Goal: Information Seeking & Learning: Learn about a topic

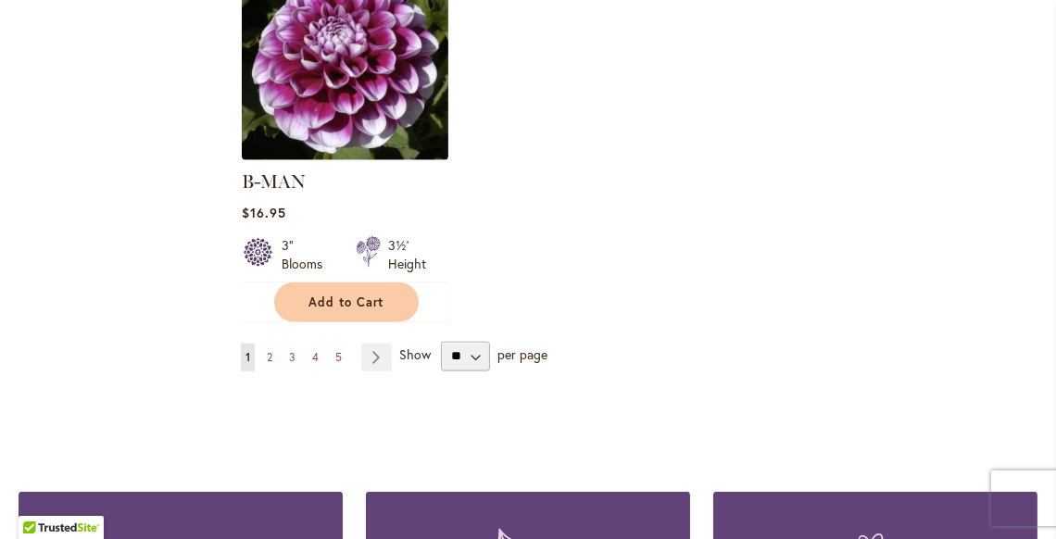
scroll to position [2444, 0]
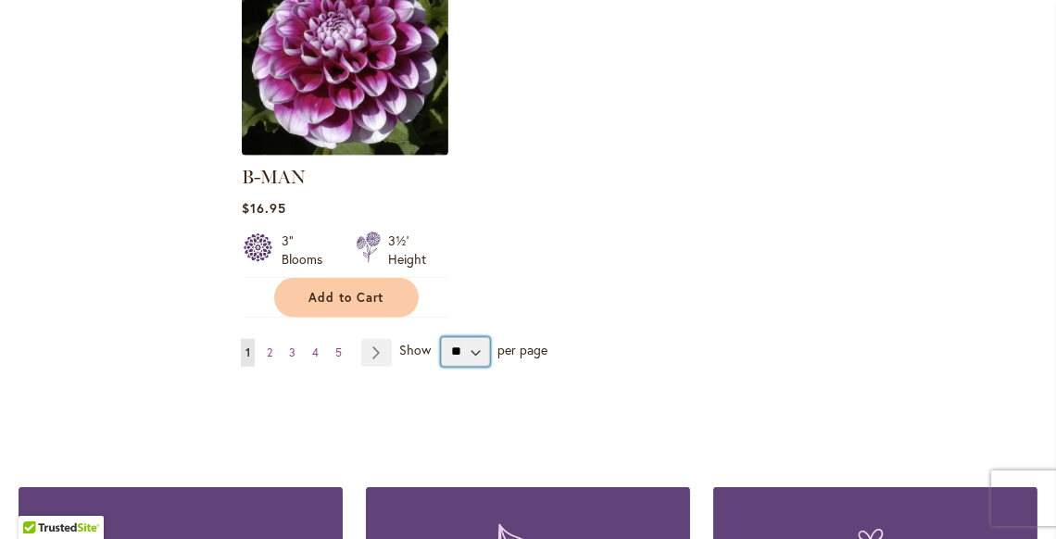
click at [471, 337] on select "** ** ** **" at bounding box center [465, 352] width 48 height 30
select select "**"
click at [441, 337] on select "** ** ** **" at bounding box center [465, 352] width 48 height 30
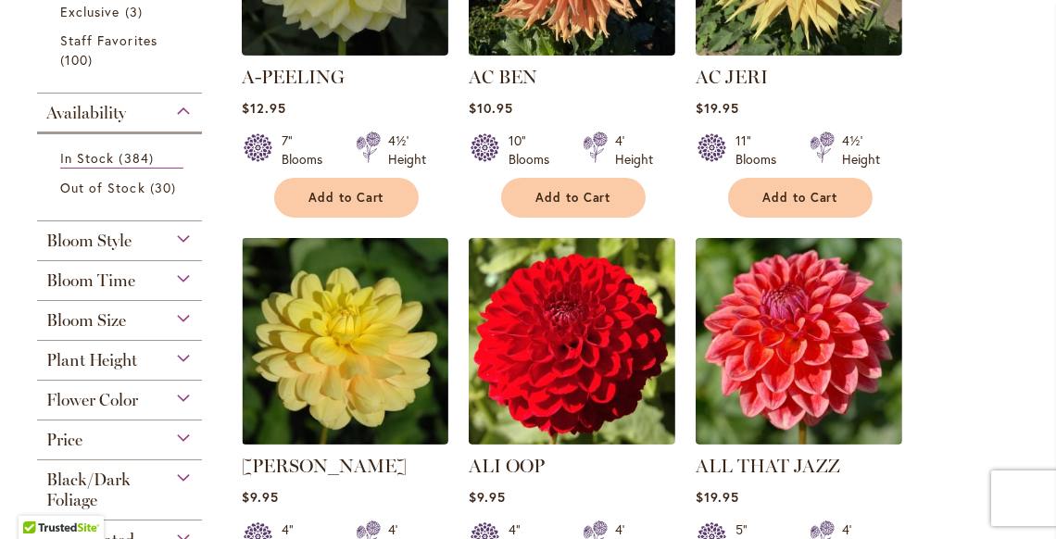
scroll to position [593, 0]
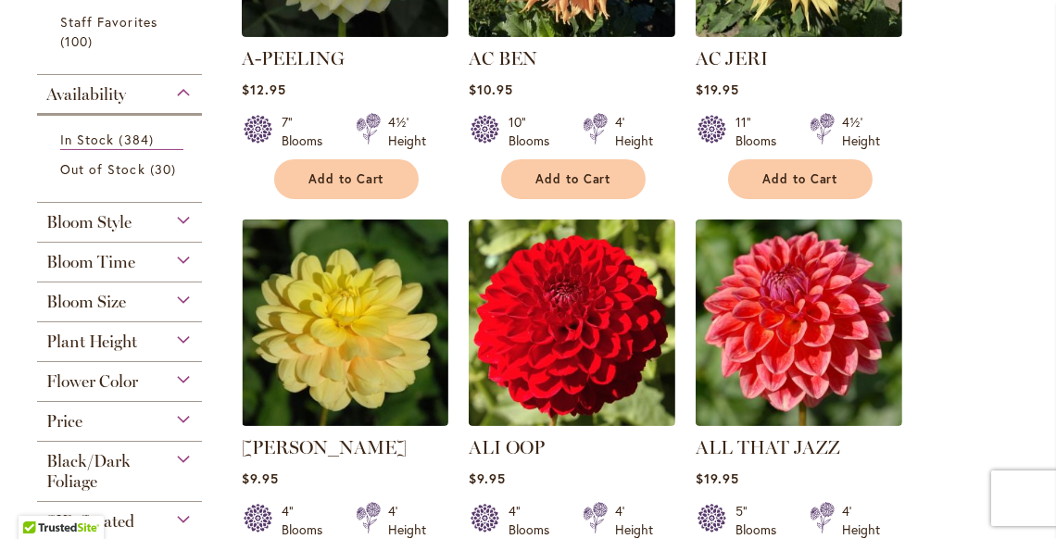
click at [180, 219] on div "Bloom Style" at bounding box center [119, 218] width 165 height 30
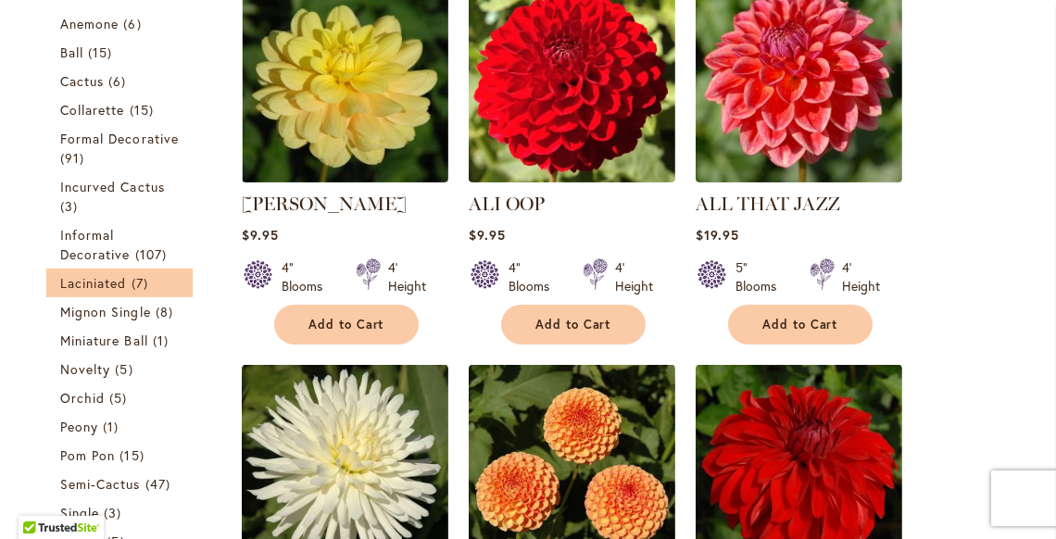
scroll to position [867, 0]
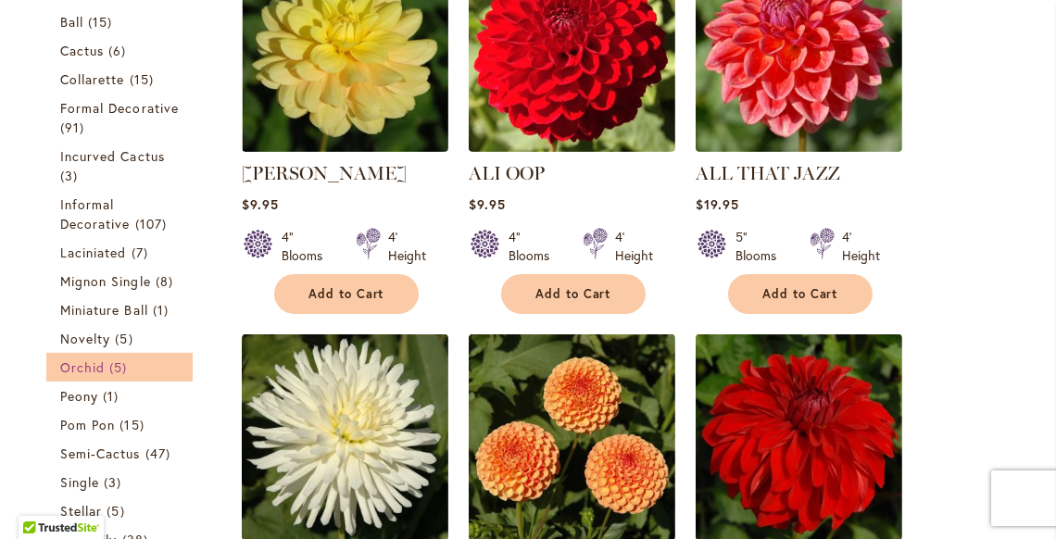
click at [89, 360] on span "Orchid" at bounding box center [82, 367] width 44 height 18
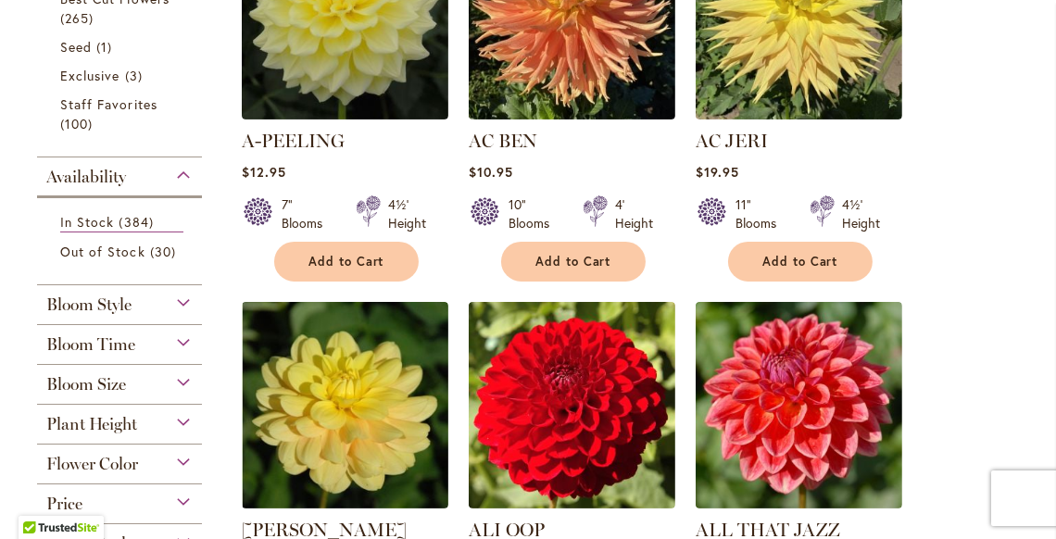
scroll to position [593, 0]
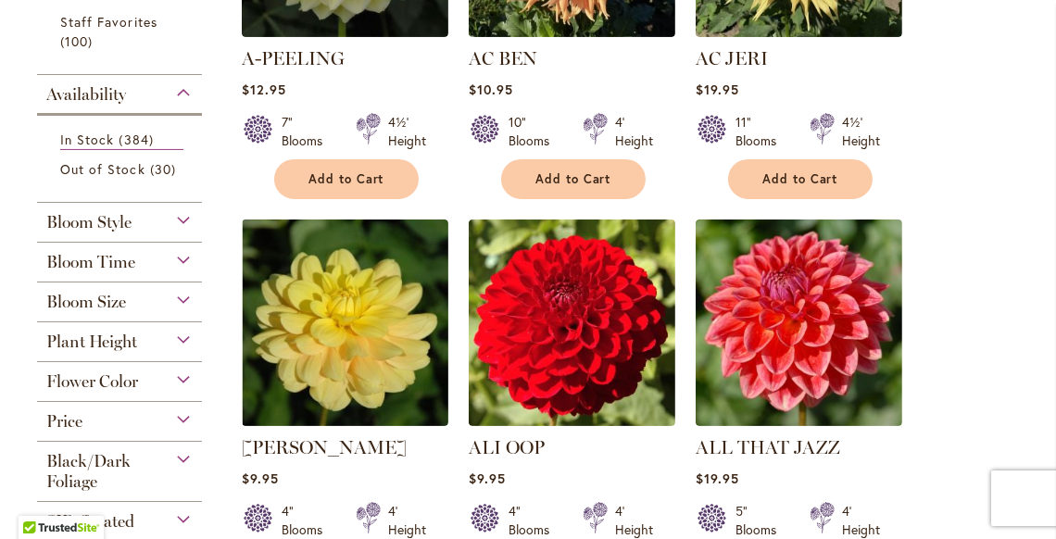
click at [178, 219] on div "Bloom Style" at bounding box center [119, 218] width 165 height 30
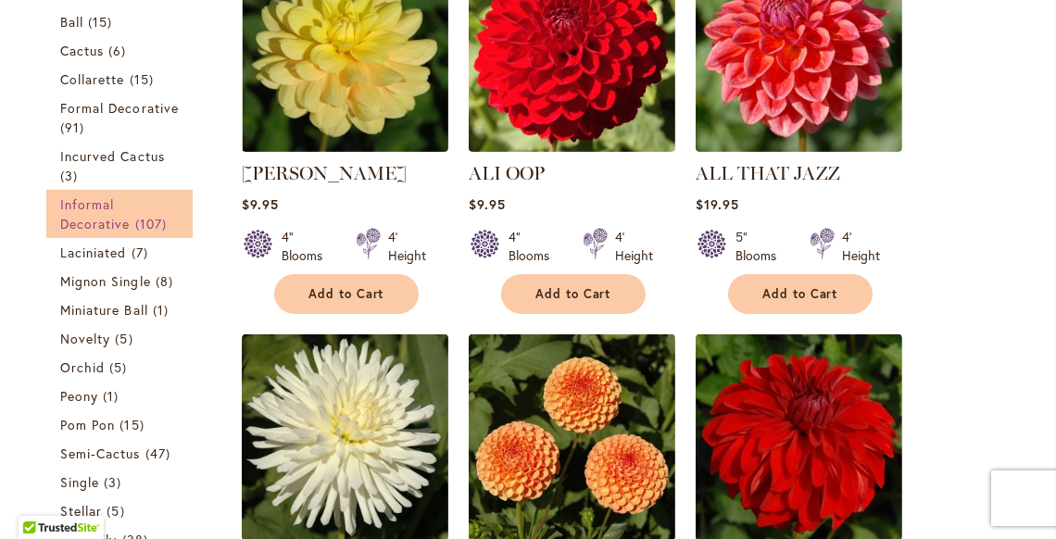
scroll to position [941, 0]
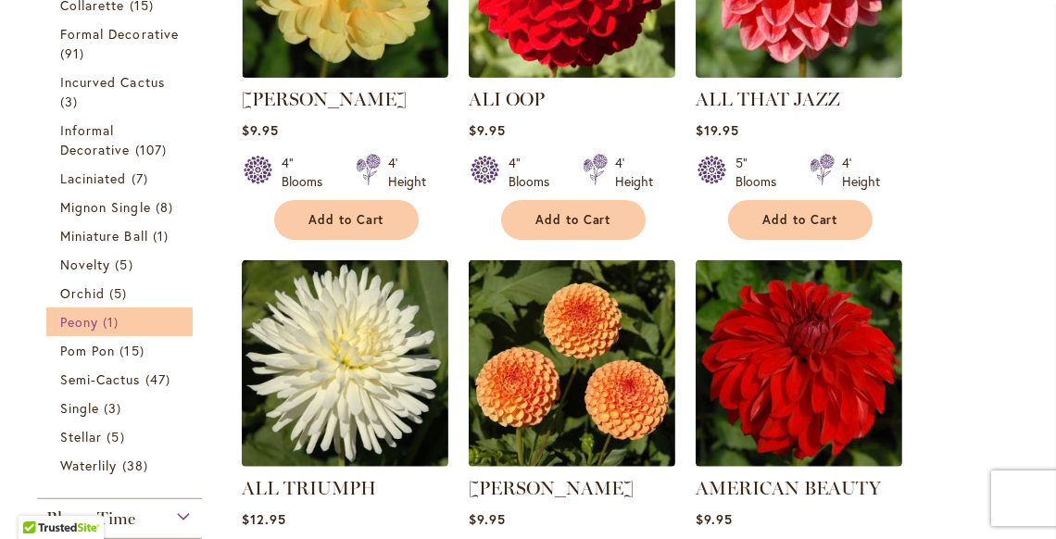
click at [95, 318] on span "Peony" at bounding box center [79, 322] width 38 height 18
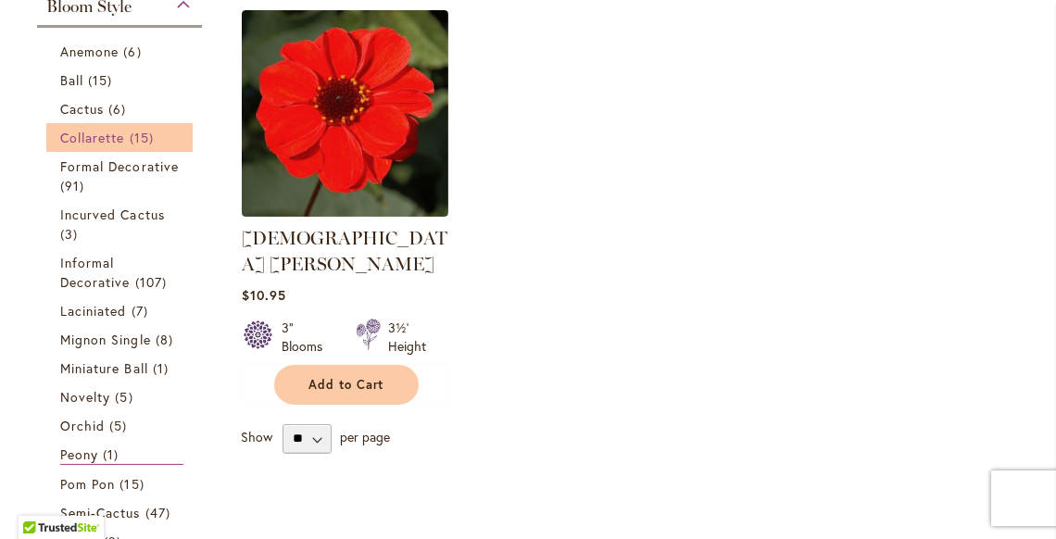
scroll to position [444, 0]
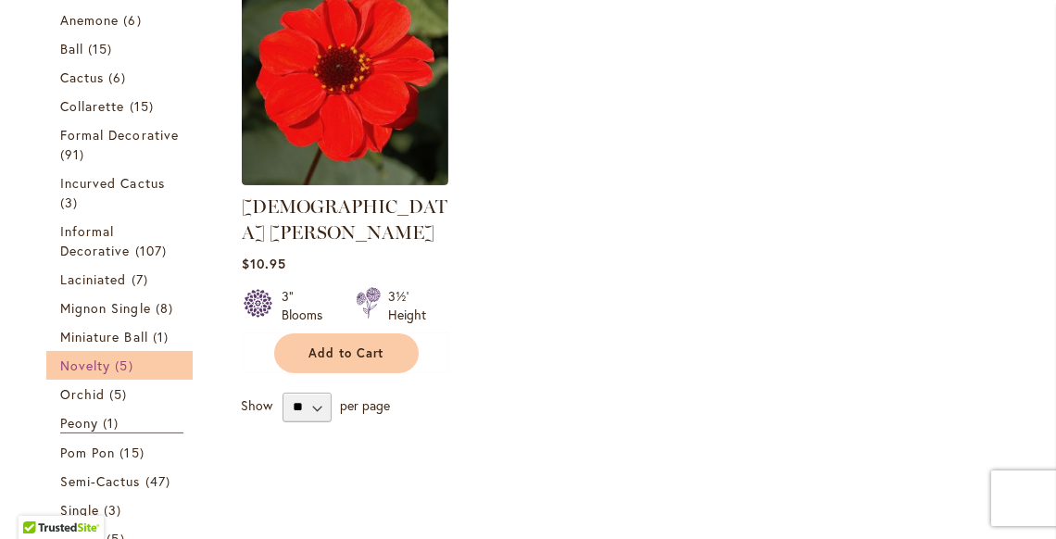
click at [73, 358] on span "Novelty" at bounding box center [85, 365] width 50 height 18
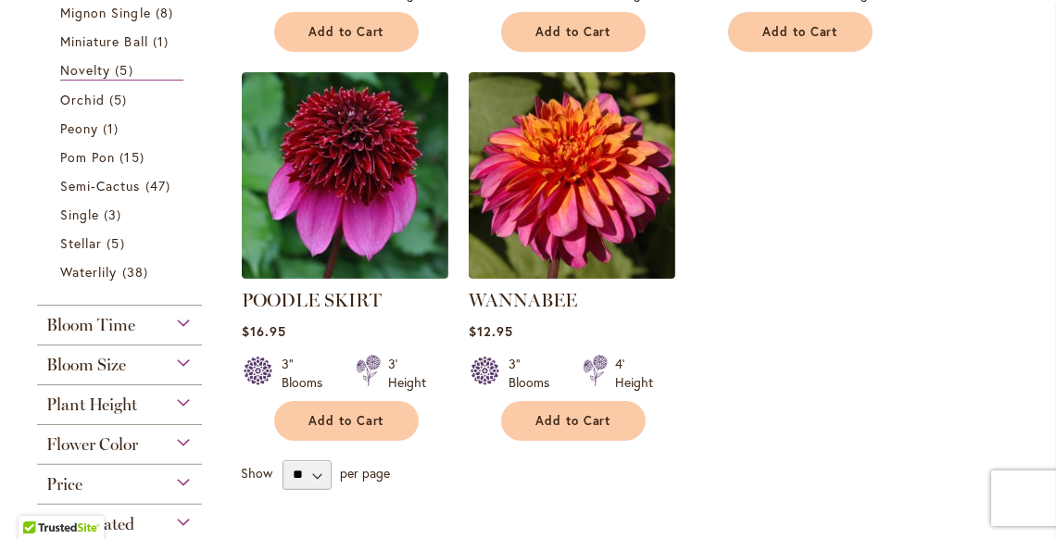
scroll to position [667, 0]
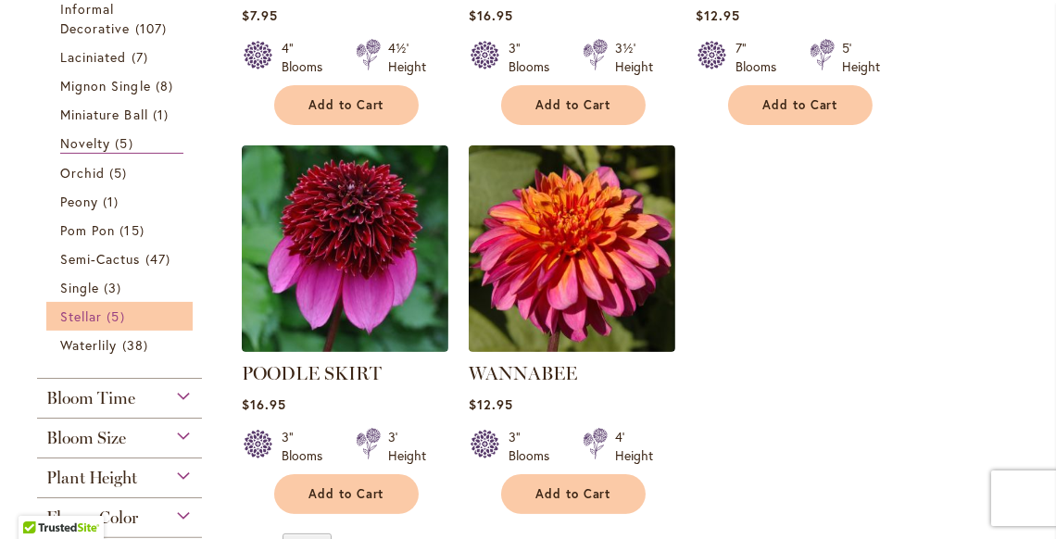
click at [97, 314] on span "Stellar" at bounding box center [81, 316] width 42 height 18
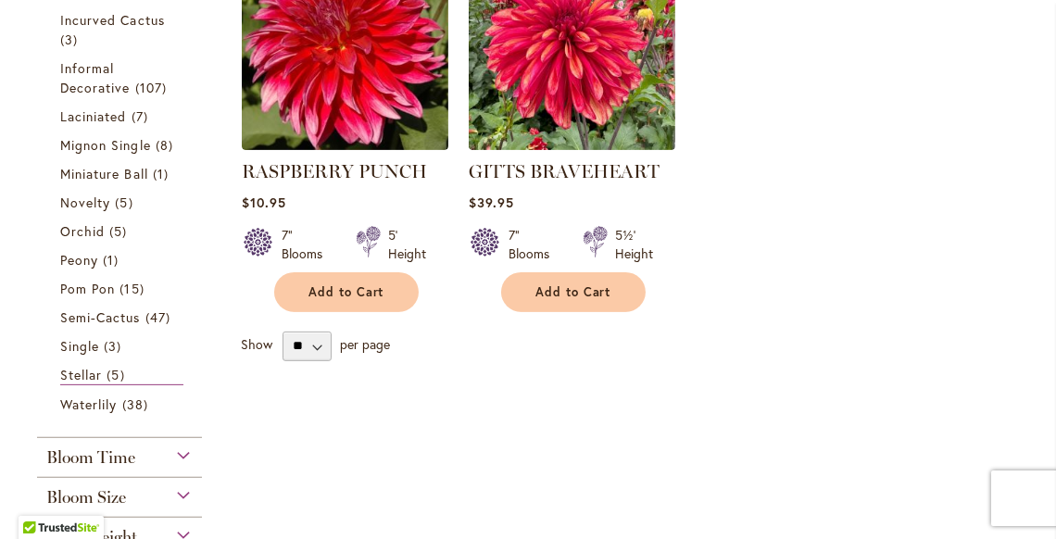
scroll to position [889, 0]
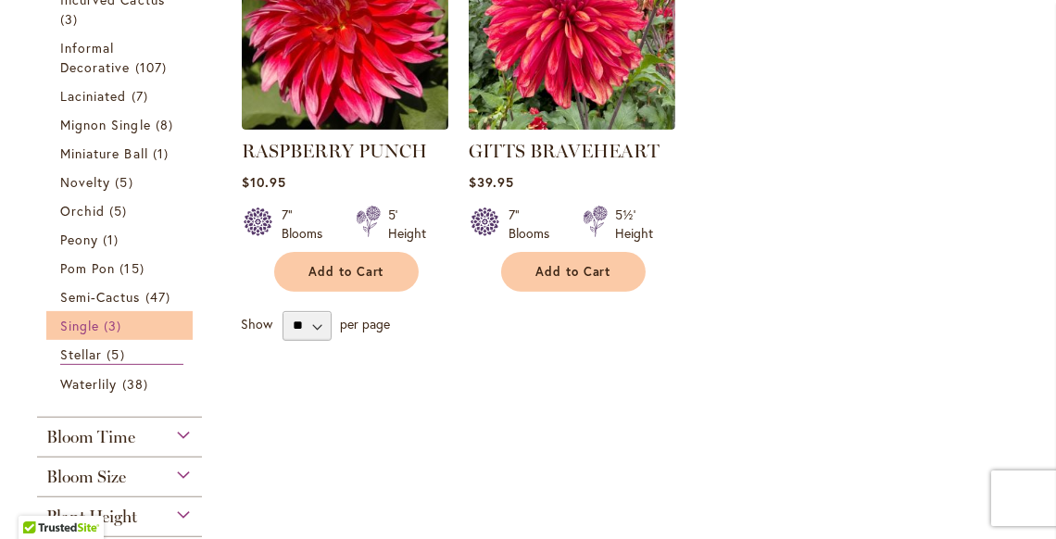
click at [100, 335] on link "Single 3 items" at bounding box center [121, 325] width 123 height 19
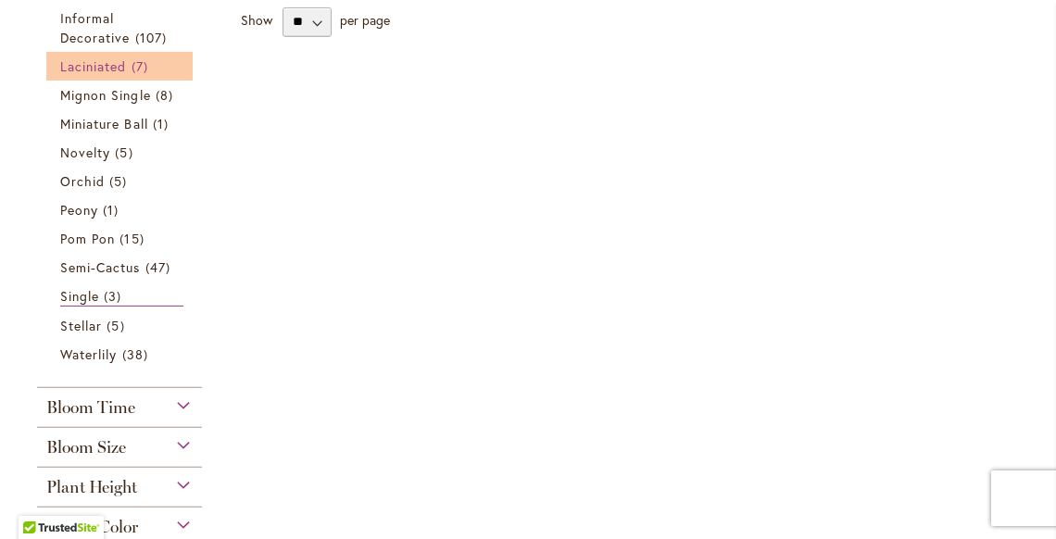
scroll to position [815, 0]
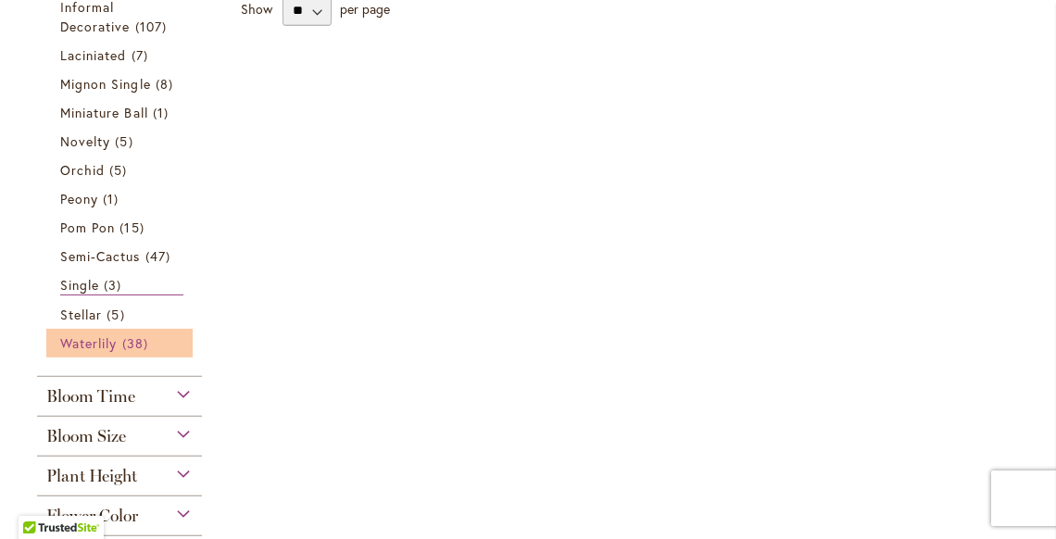
click at [109, 352] on span "Waterlily" at bounding box center [88, 343] width 56 height 18
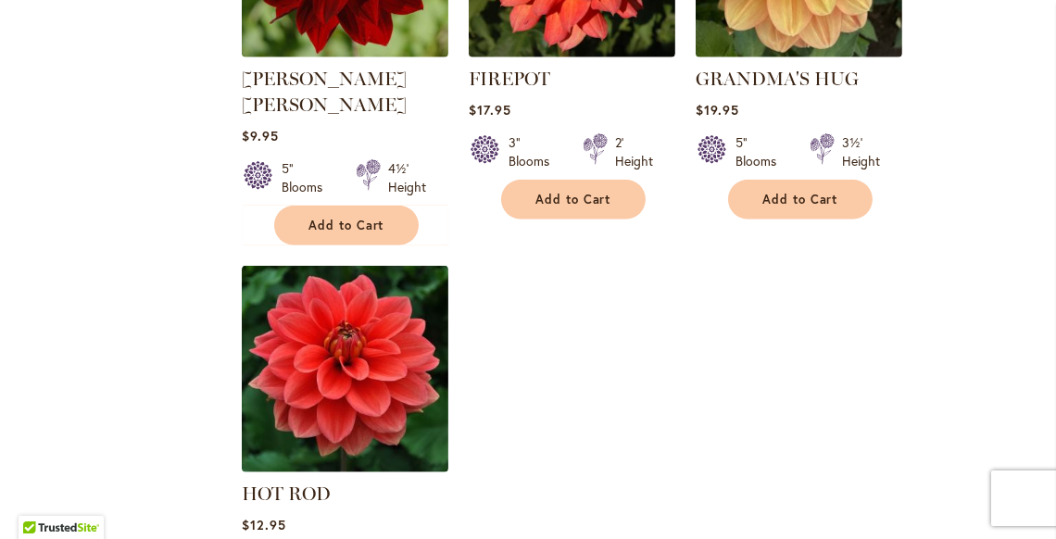
scroll to position [2148, 0]
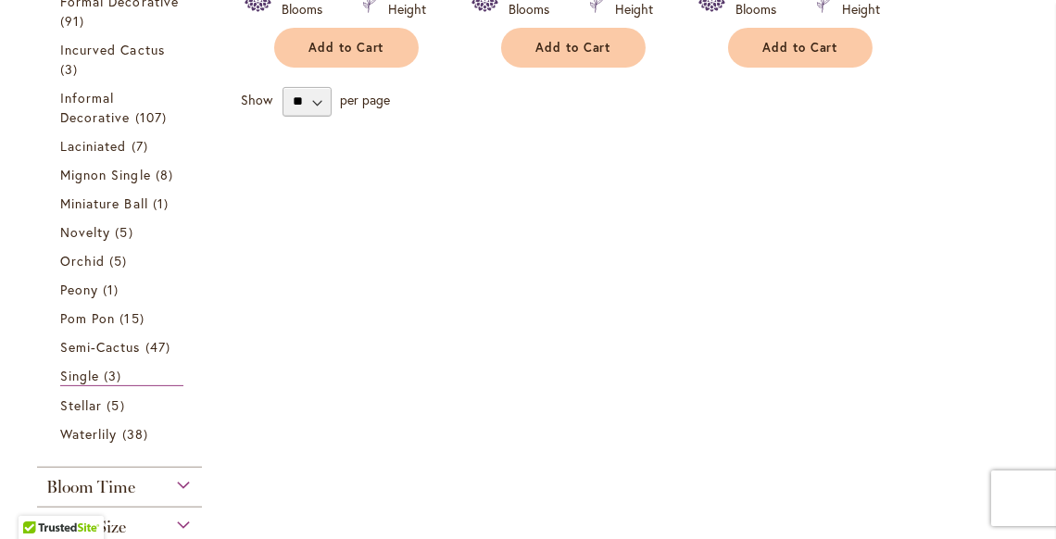
scroll to position [741, 0]
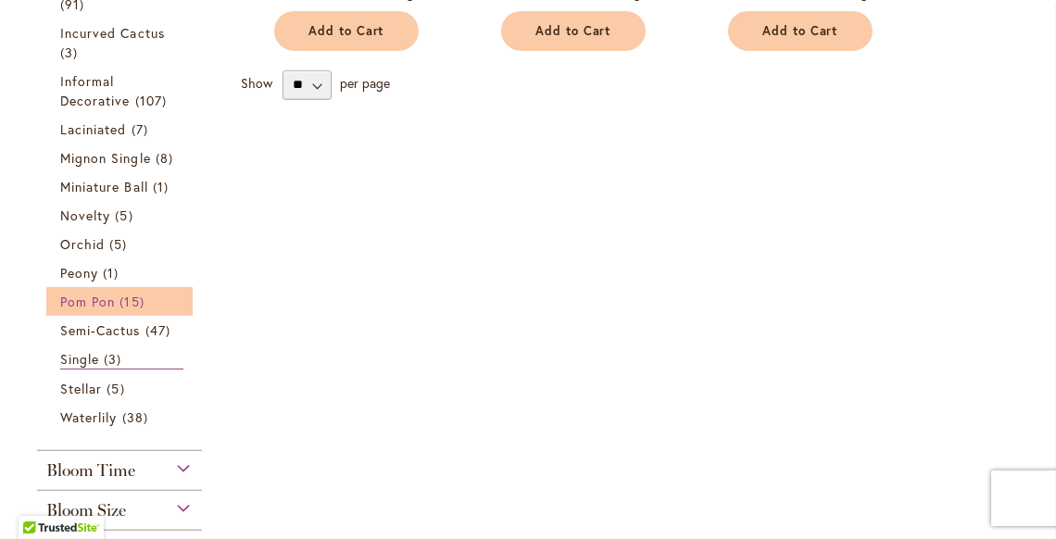
click at [119, 311] on span "15 items" at bounding box center [133, 301] width 29 height 19
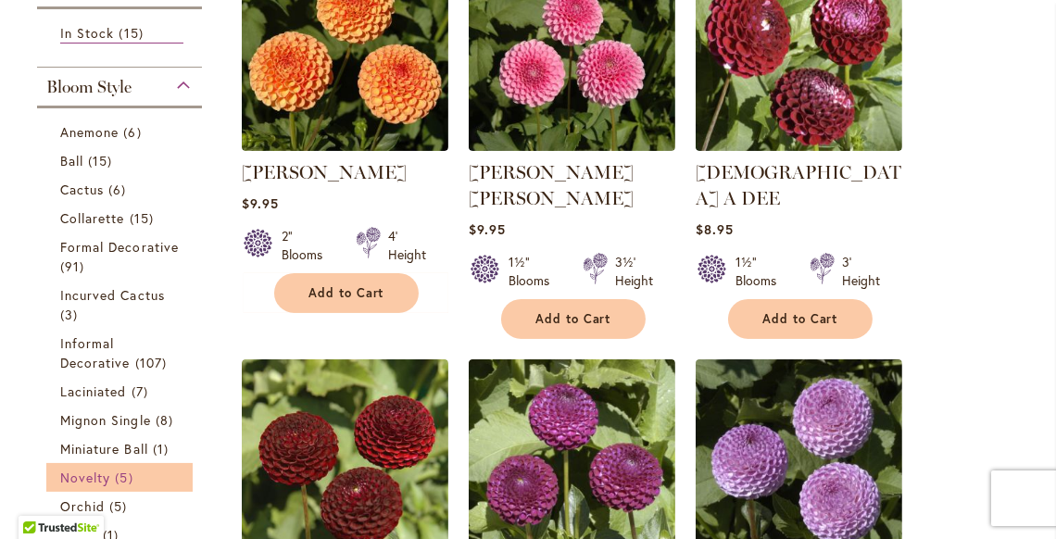
scroll to position [444, 0]
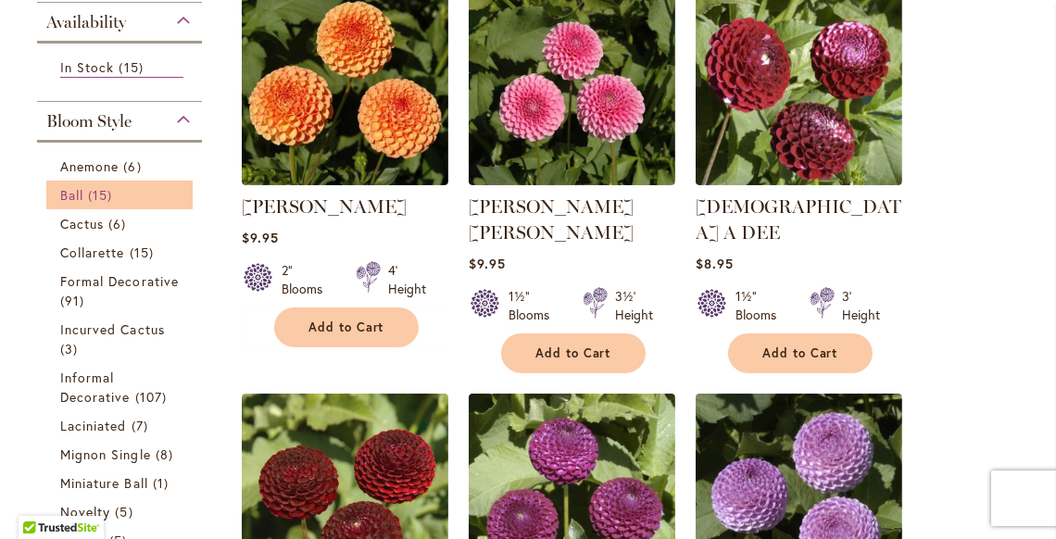
click at [116, 194] on link "Ball 15 items" at bounding box center [121, 194] width 123 height 19
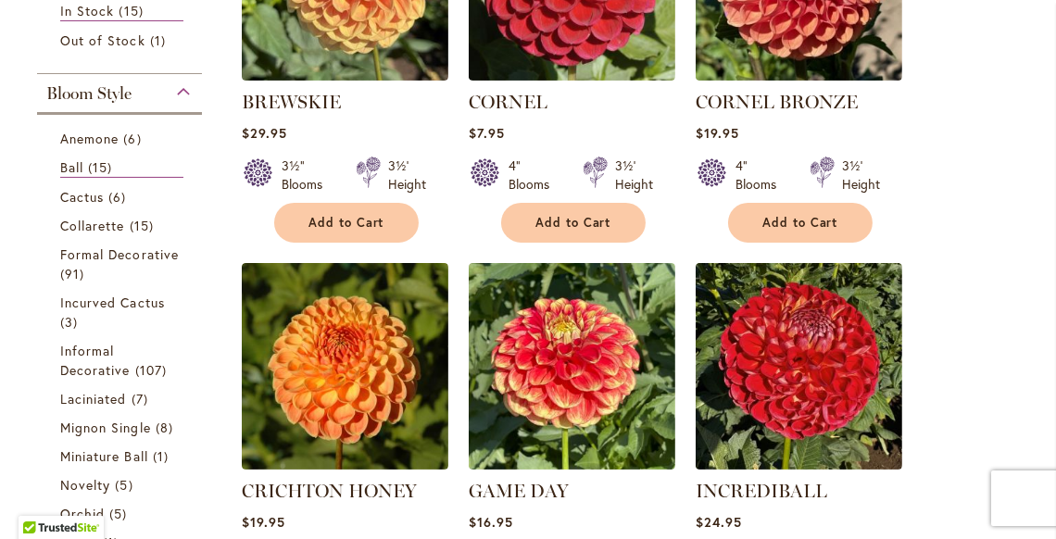
scroll to position [519, 0]
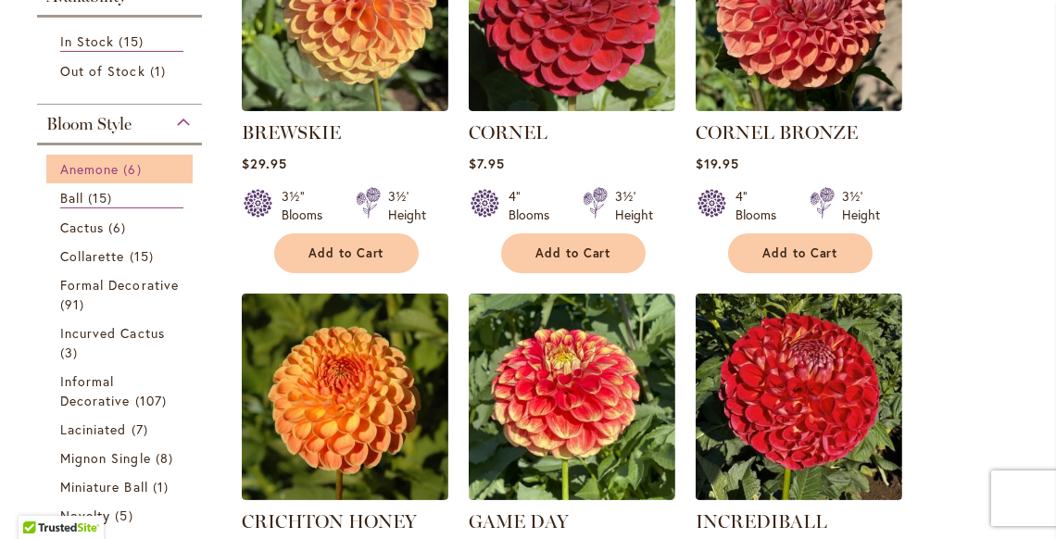
click at [97, 163] on span "Anemone" at bounding box center [89, 169] width 58 height 18
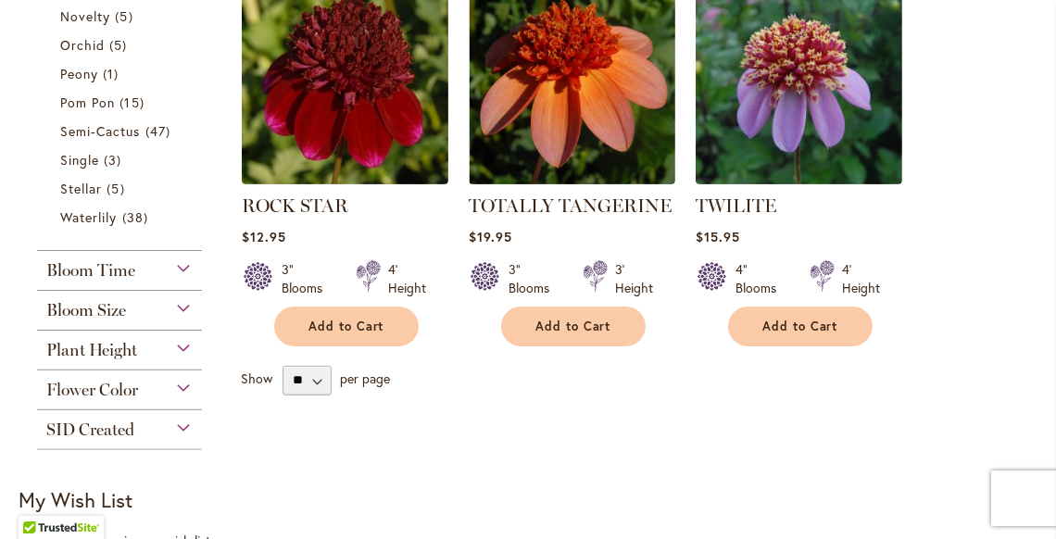
scroll to position [815, 0]
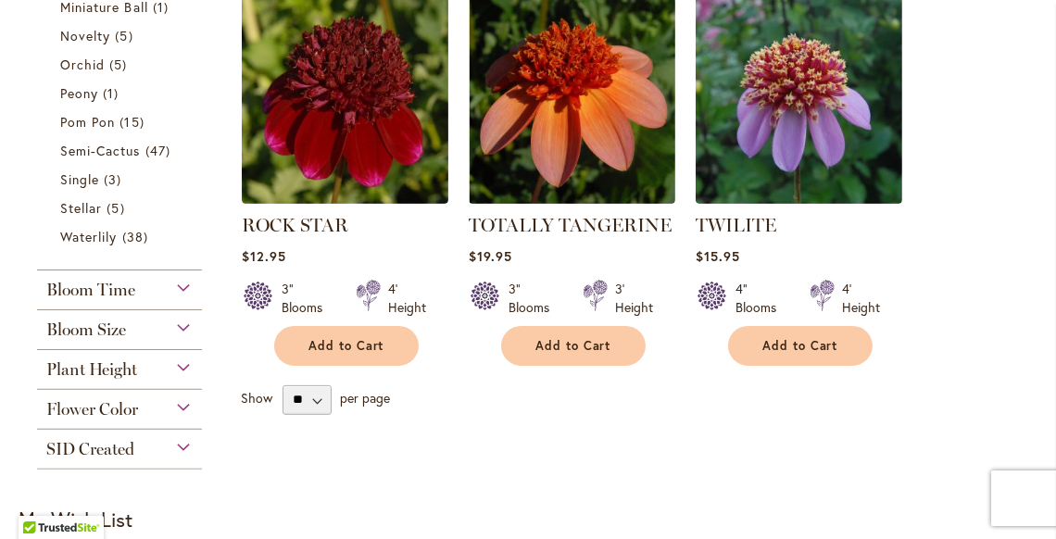
drag, startPoint x: 238, startPoint y: 248, endPoint x: 198, endPoint y: 243, distance: 40.2
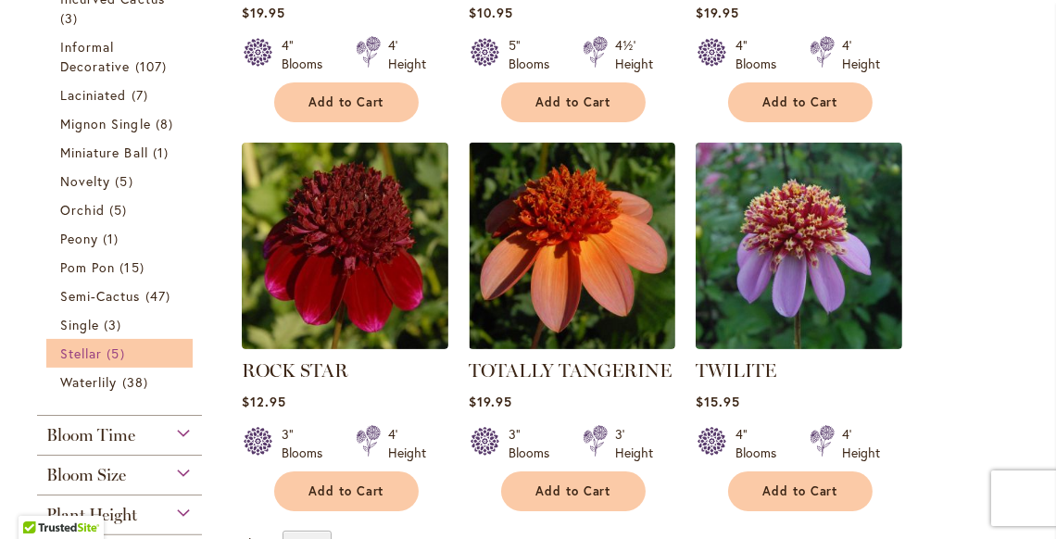
scroll to position [667, 0]
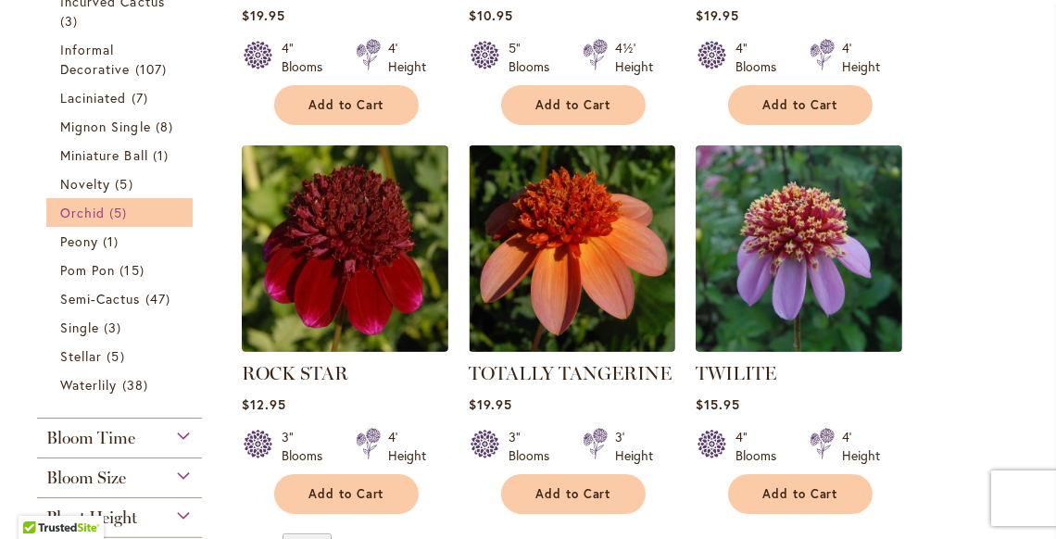
click at [133, 211] on link "Orchid 5 items" at bounding box center [121, 212] width 123 height 19
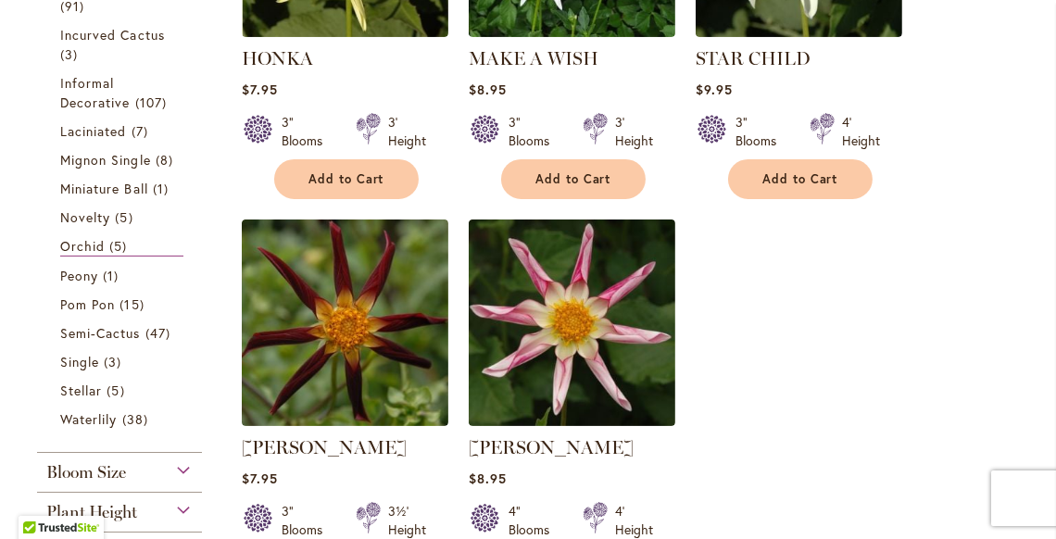
scroll to position [519, 0]
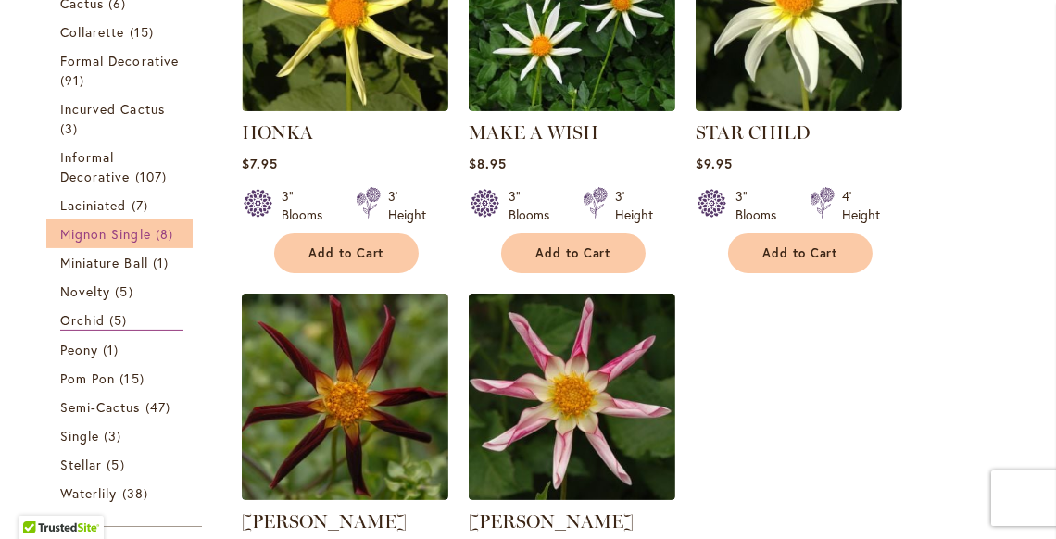
click at [143, 229] on span "Mignon Single" at bounding box center [105, 234] width 91 height 18
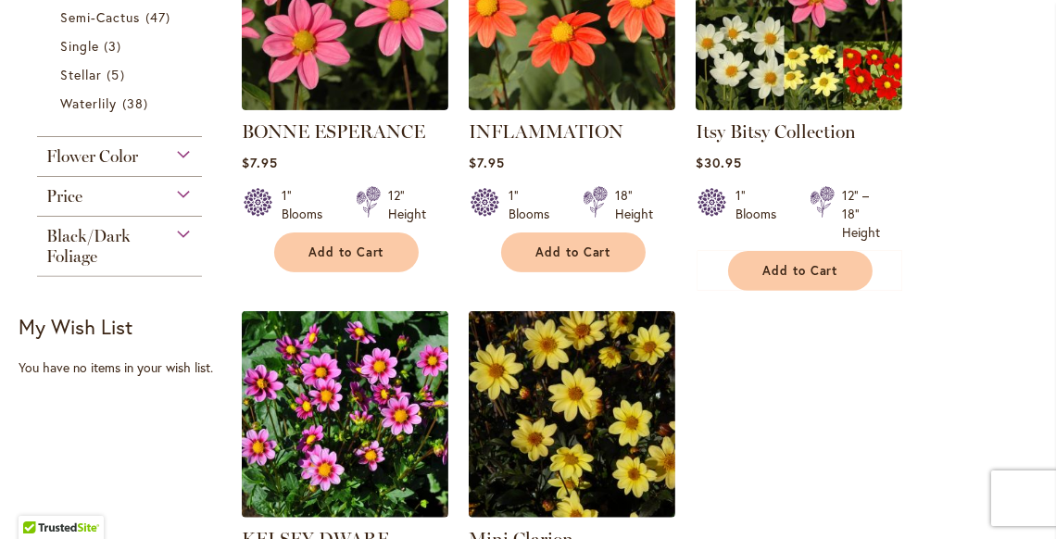
scroll to position [889, 0]
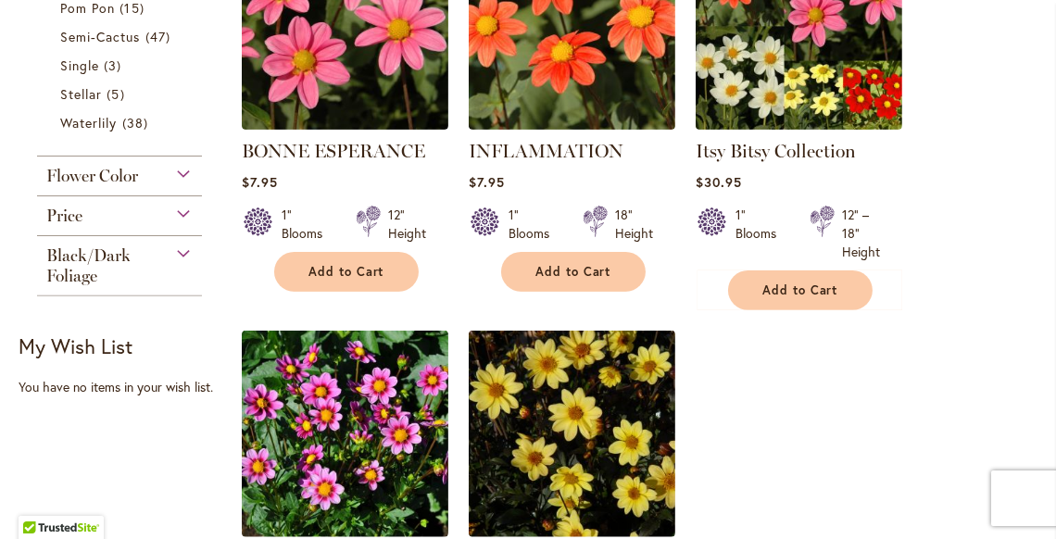
drag, startPoint x: 190, startPoint y: 256, endPoint x: 131, endPoint y: 245, distance: 60.1
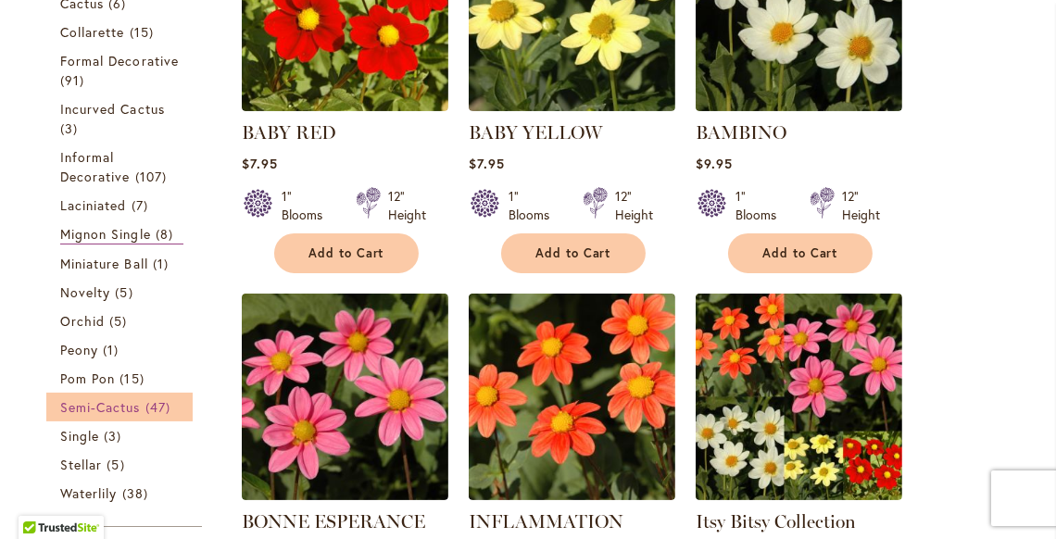
scroll to position [444, 0]
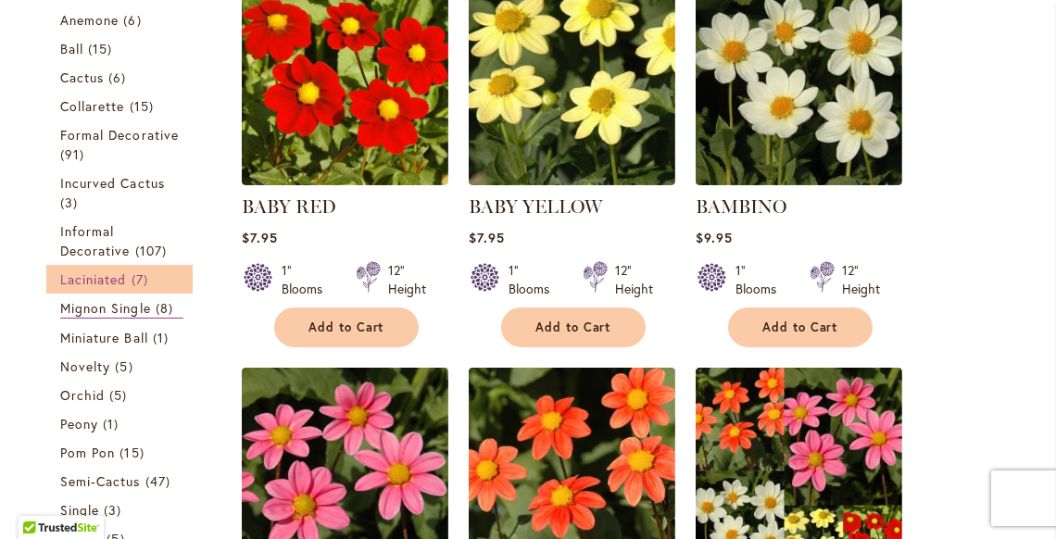
click at [127, 272] on link "Laciniated 7 items" at bounding box center [121, 278] width 123 height 19
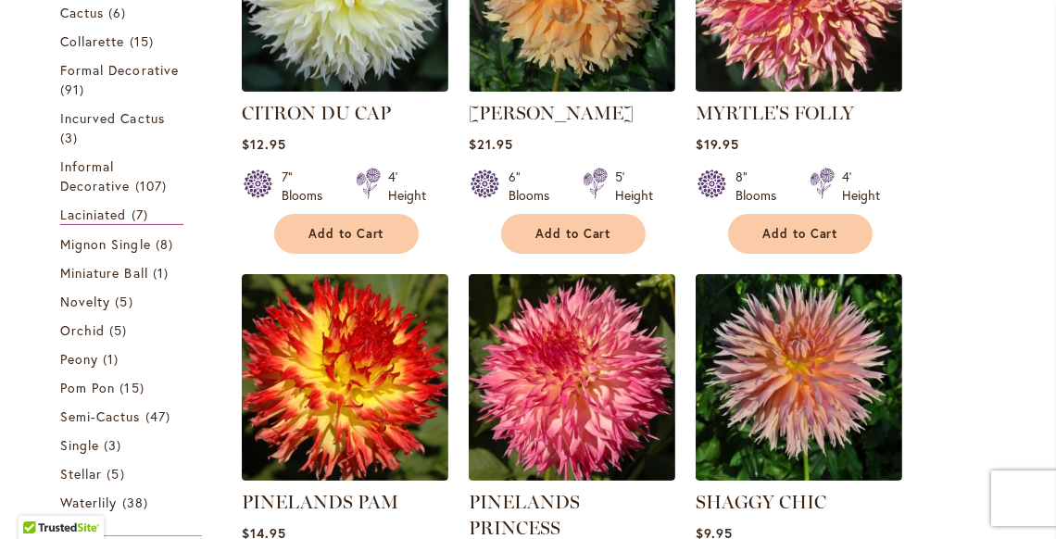
scroll to position [519, 0]
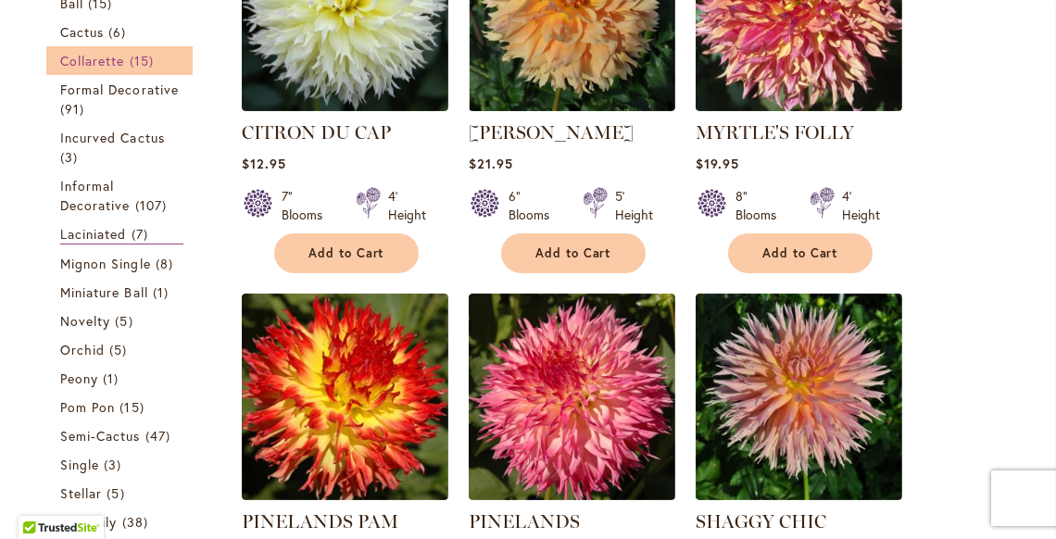
click at [131, 64] on span "15 items" at bounding box center [144, 60] width 29 height 19
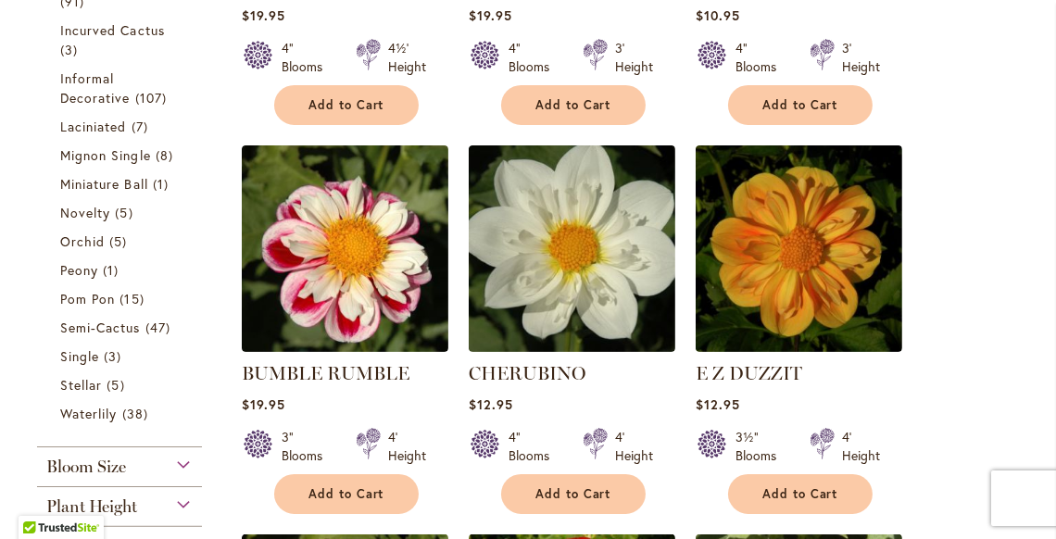
scroll to position [593, 0]
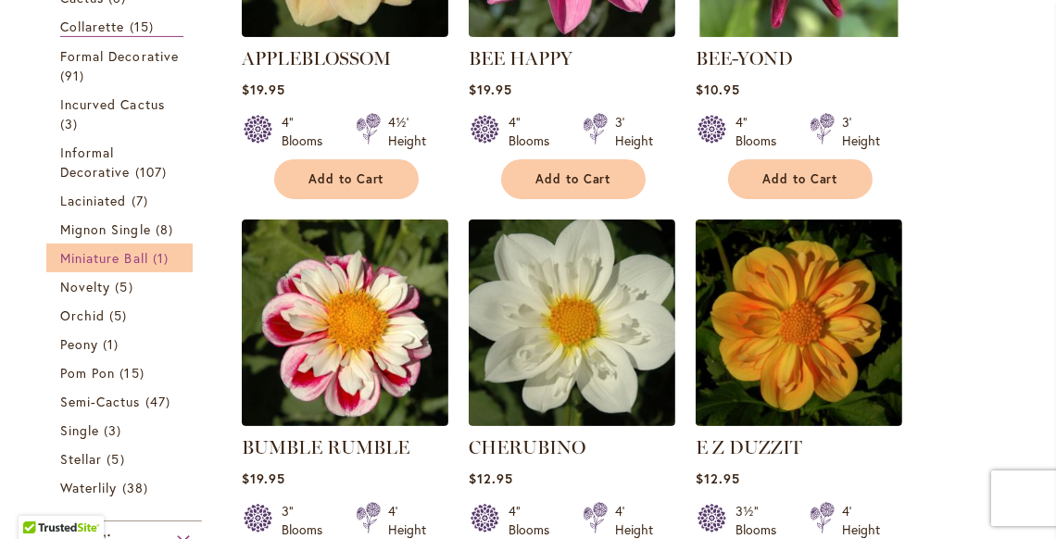
click at [147, 249] on span "Miniature Ball" at bounding box center [104, 258] width 88 height 18
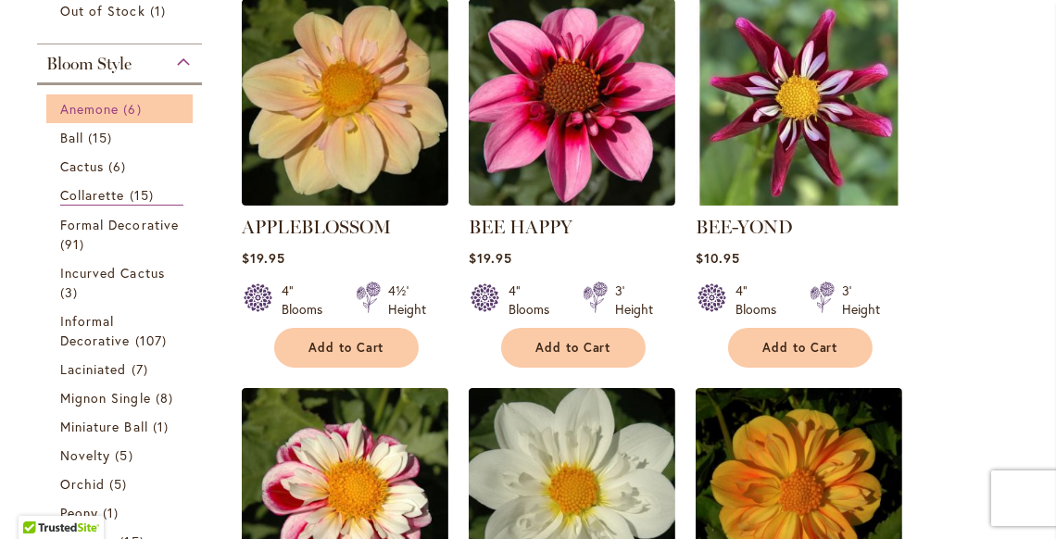
scroll to position [444, 0]
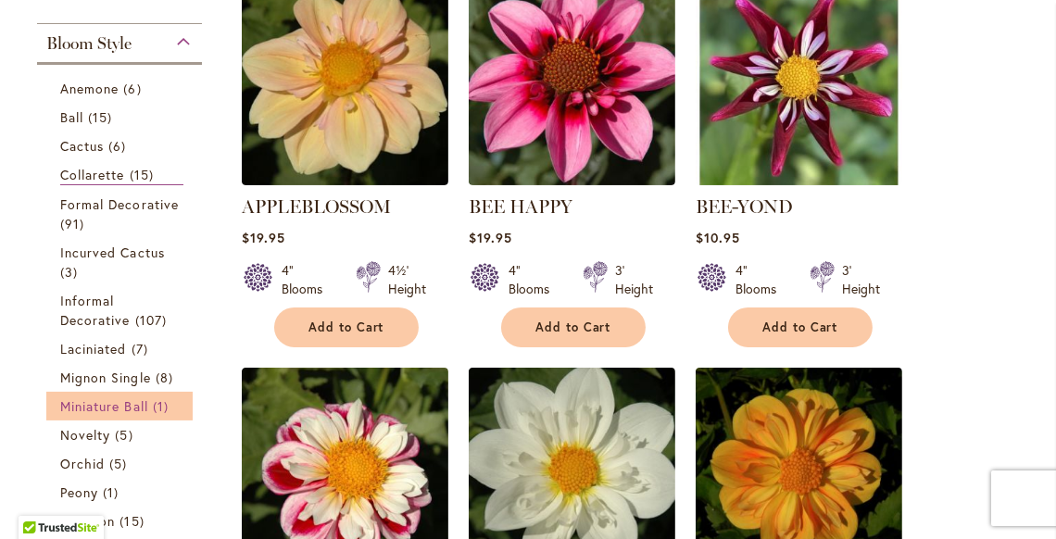
click at [127, 401] on span "Miniature Ball" at bounding box center [104, 406] width 88 height 18
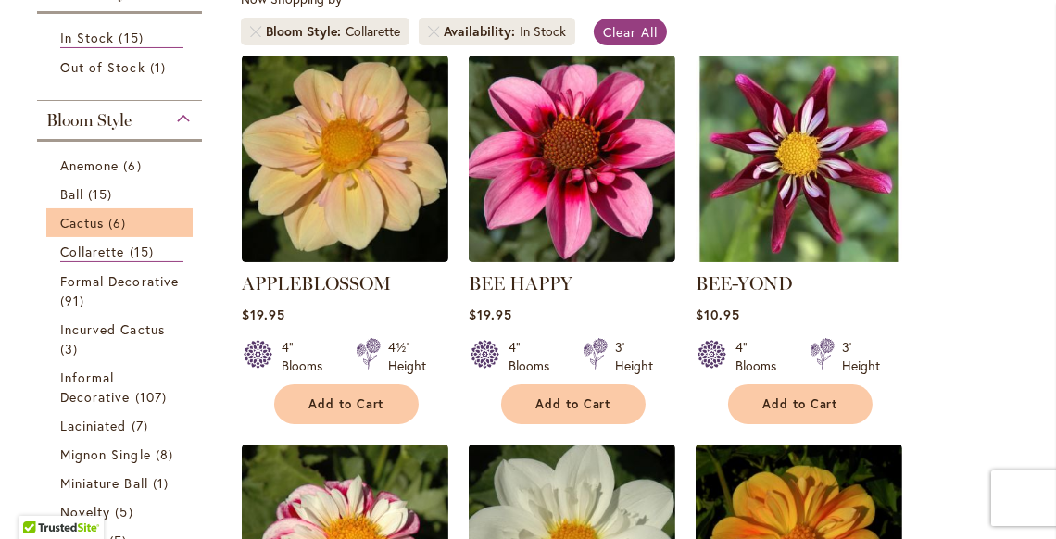
scroll to position [370, 0]
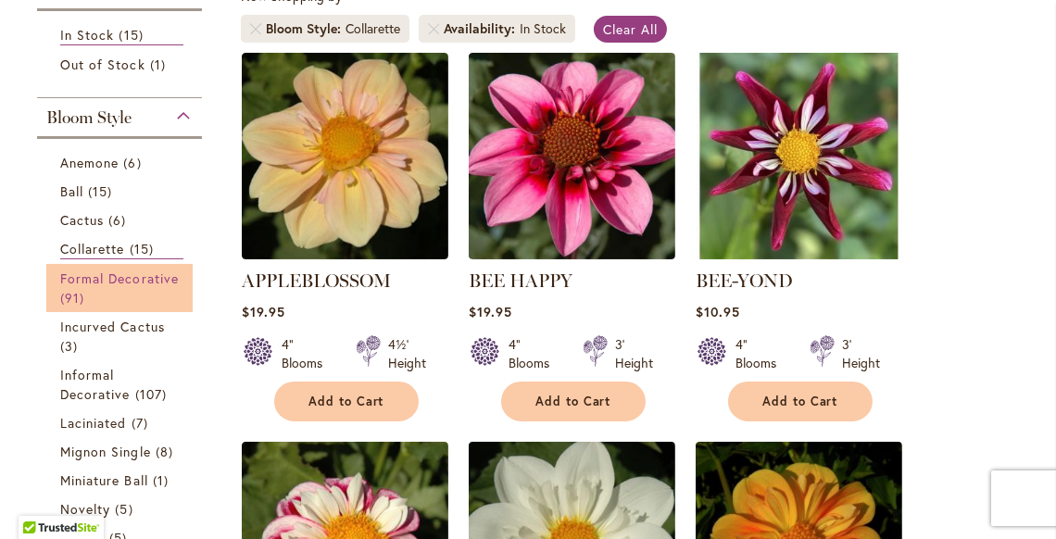
click at [155, 271] on span "Formal Decorative" at bounding box center [119, 278] width 119 height 18
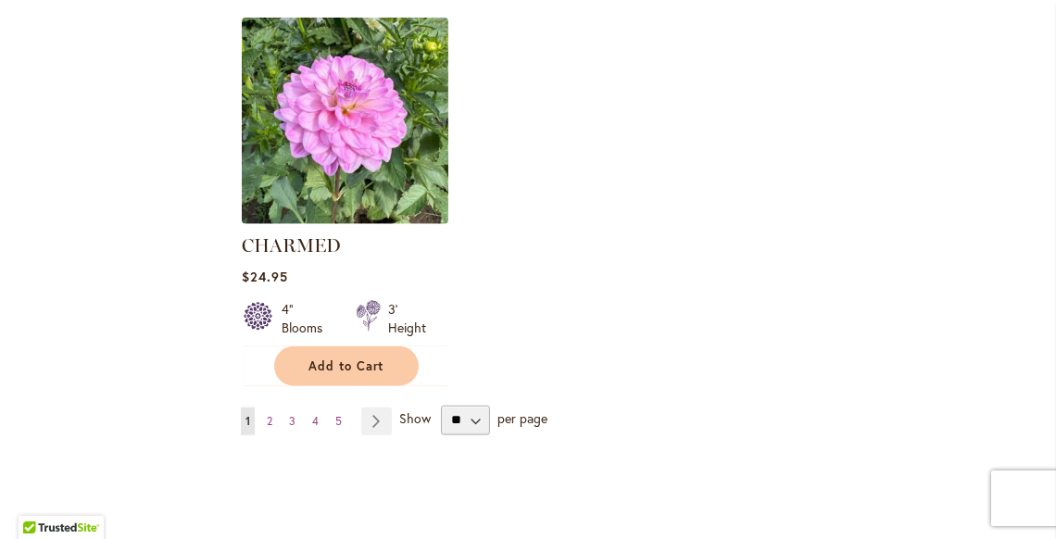
scroll to position [2379, 0]
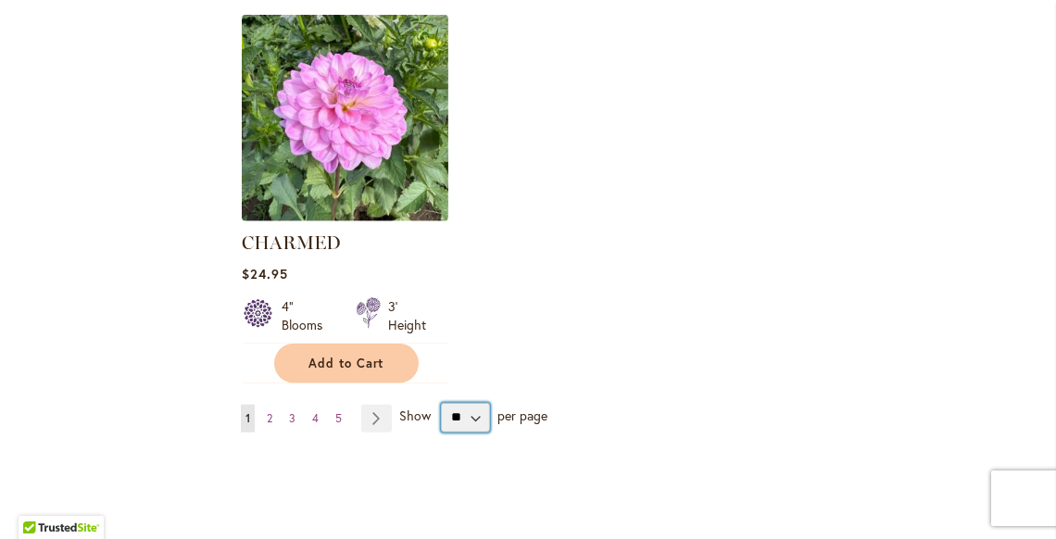
click at [471, 416] on select "** ** ** **" at bounding box center [465, 418] width 48 height 30
select select "**"
click at [441, 403] on select "** ** ** **" at bounding box center [465, 418] width 48 height 30
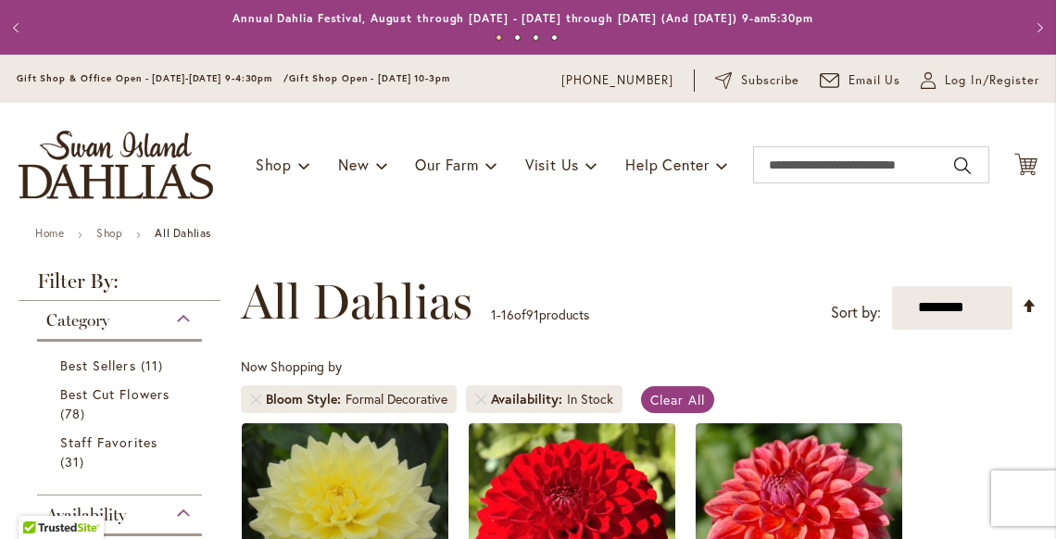
select select "**"
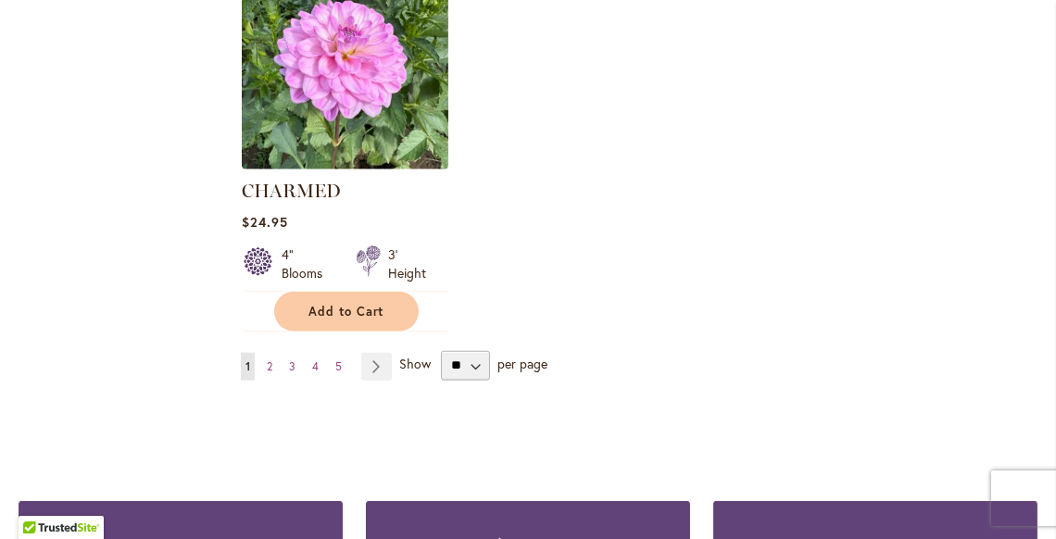
scroll to position [2444, 0]
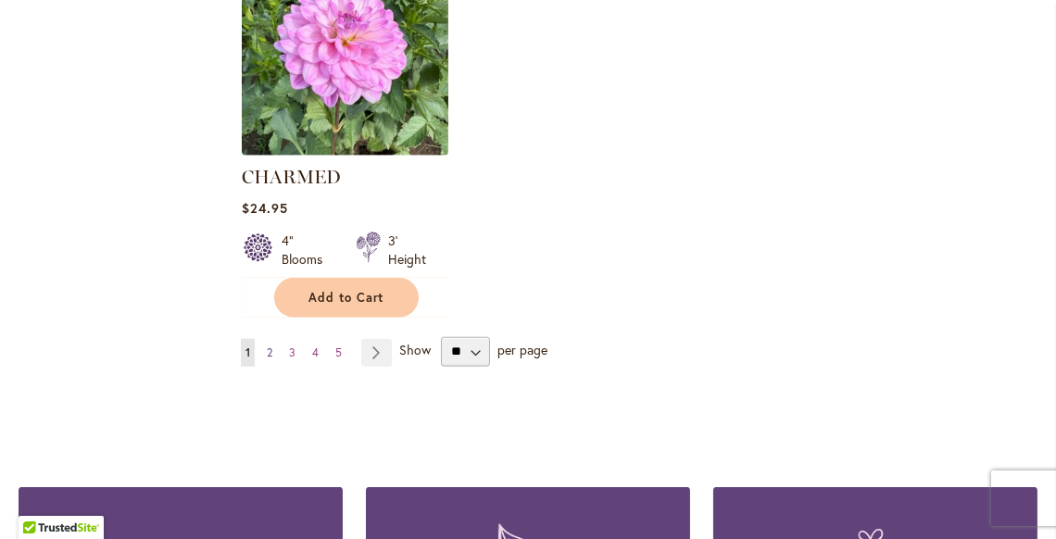
click at [269, 349] on span "2" at bounding box center [270, 352] width 6 height 14
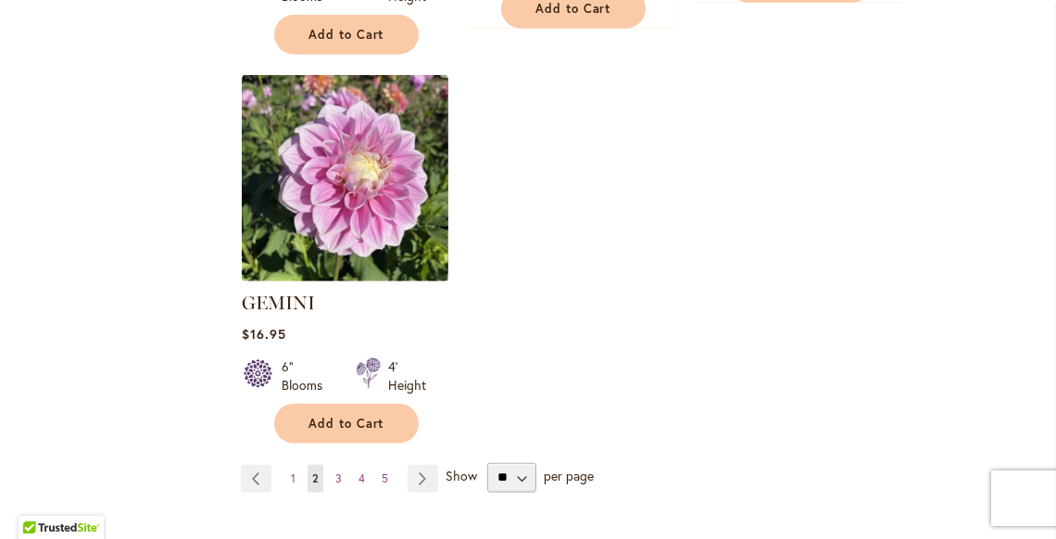
scroll to position [2444, 0]
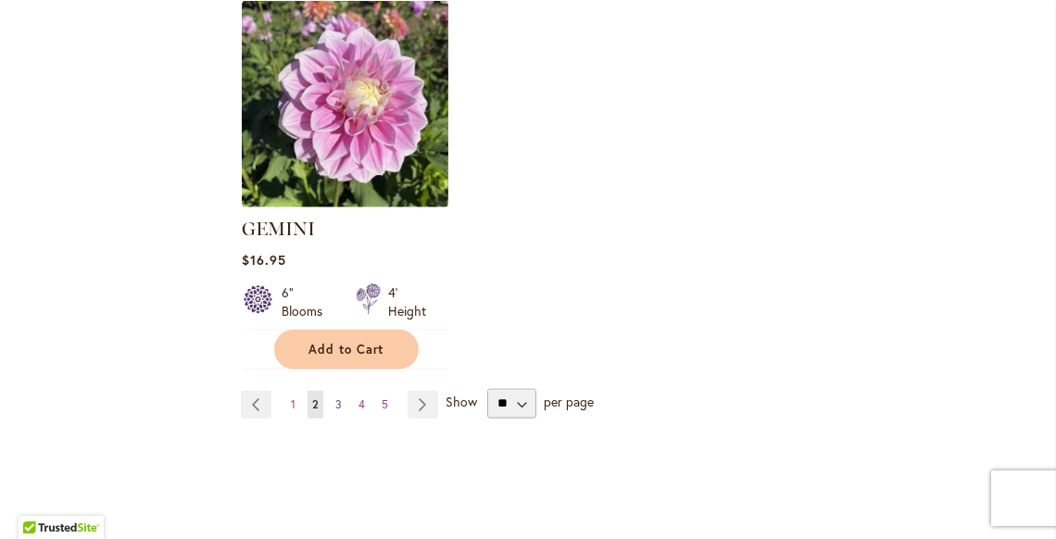
click at [336, 397] on span "3" at bounding box center [338, 404] width 6 height 14
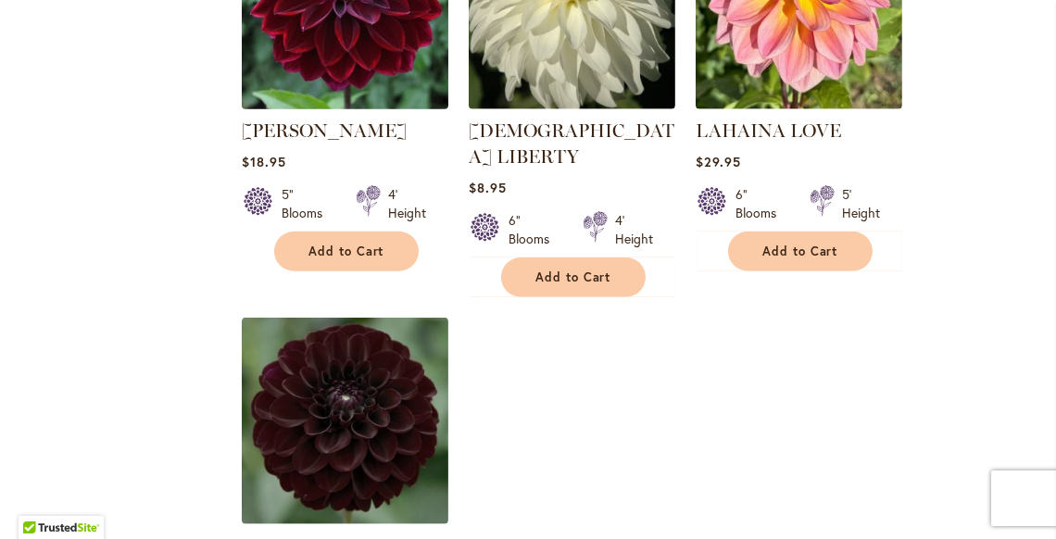
scroll to position [2148, 0]
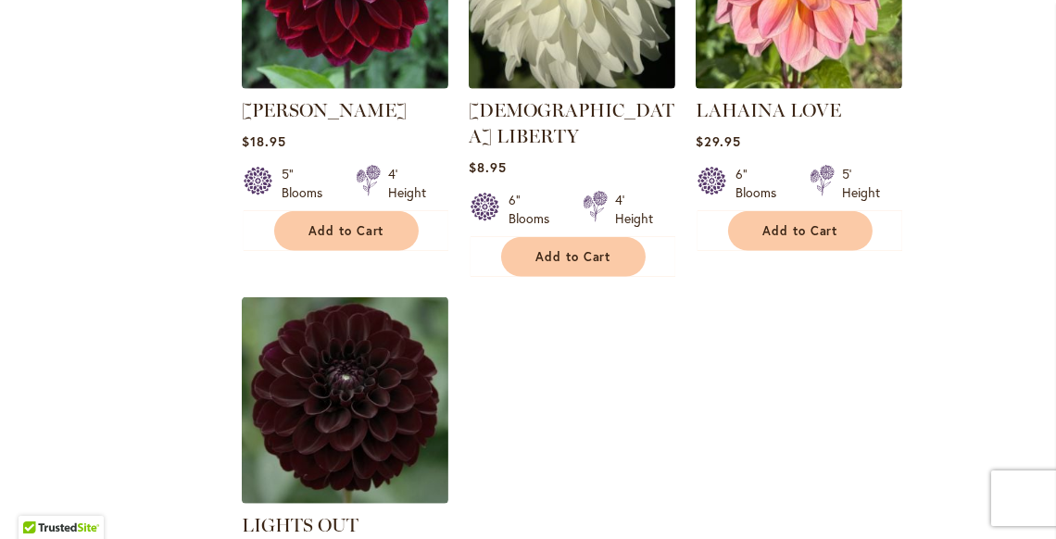
drag, startPoint x: 248, startPoint y: 304, endPoint x: 238, endPoint y: 321, distance: 20.3
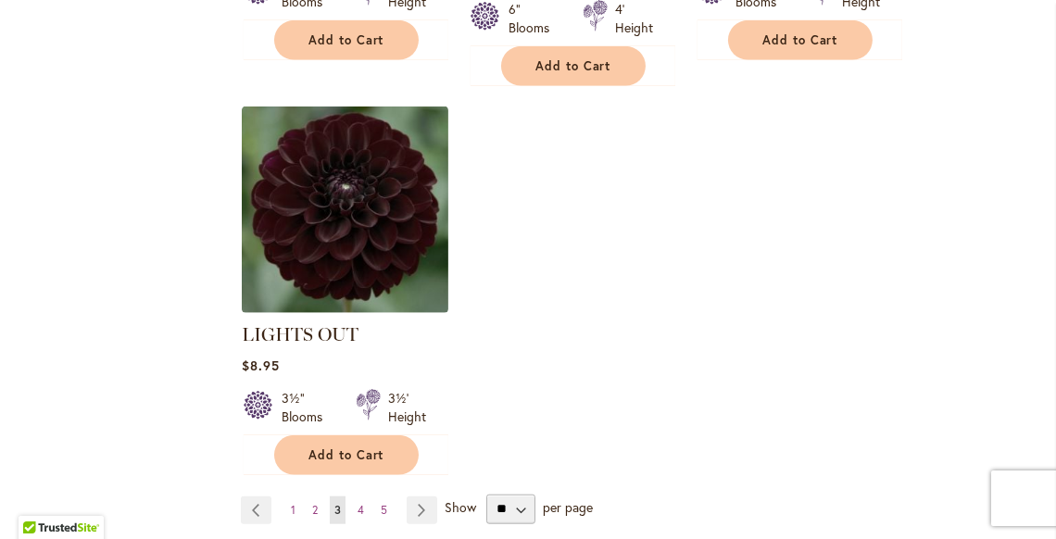
scroll to position [2370, 0]
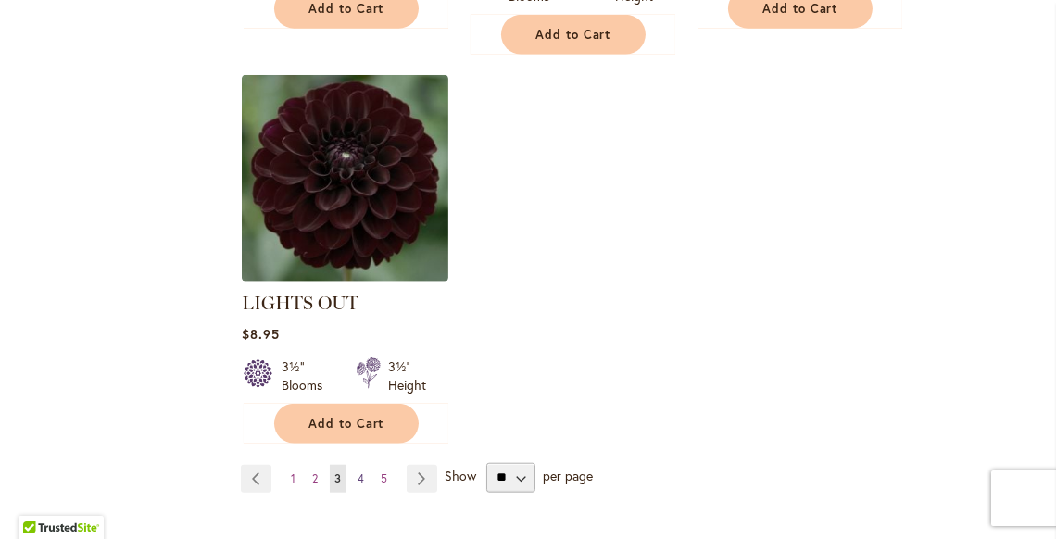
click at [357, 471] on span "4" at bounding box center [360, 478] width 6 height 14
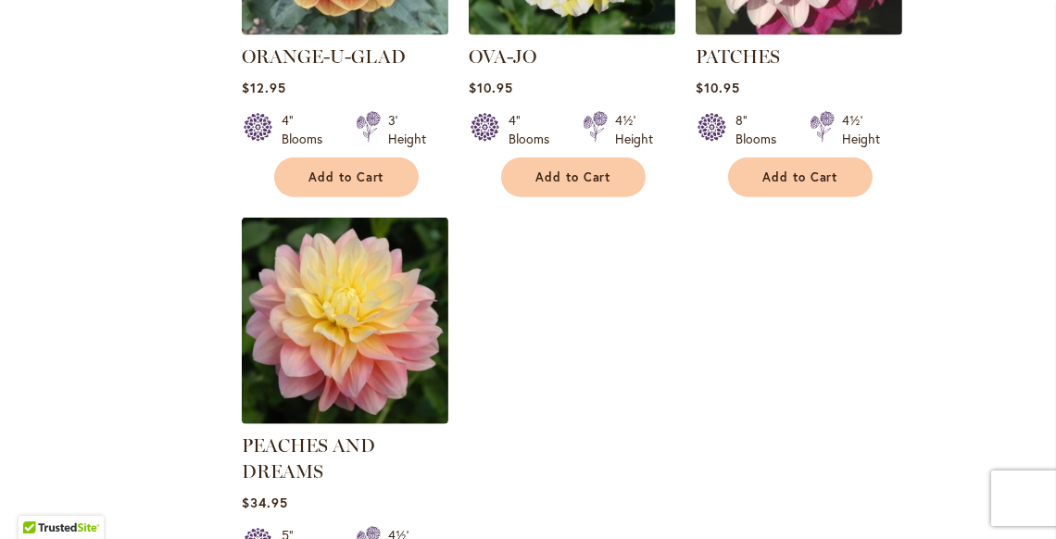
scroll to position [2222, 0]
